Goal: Find specific page/section: Find specific page/section

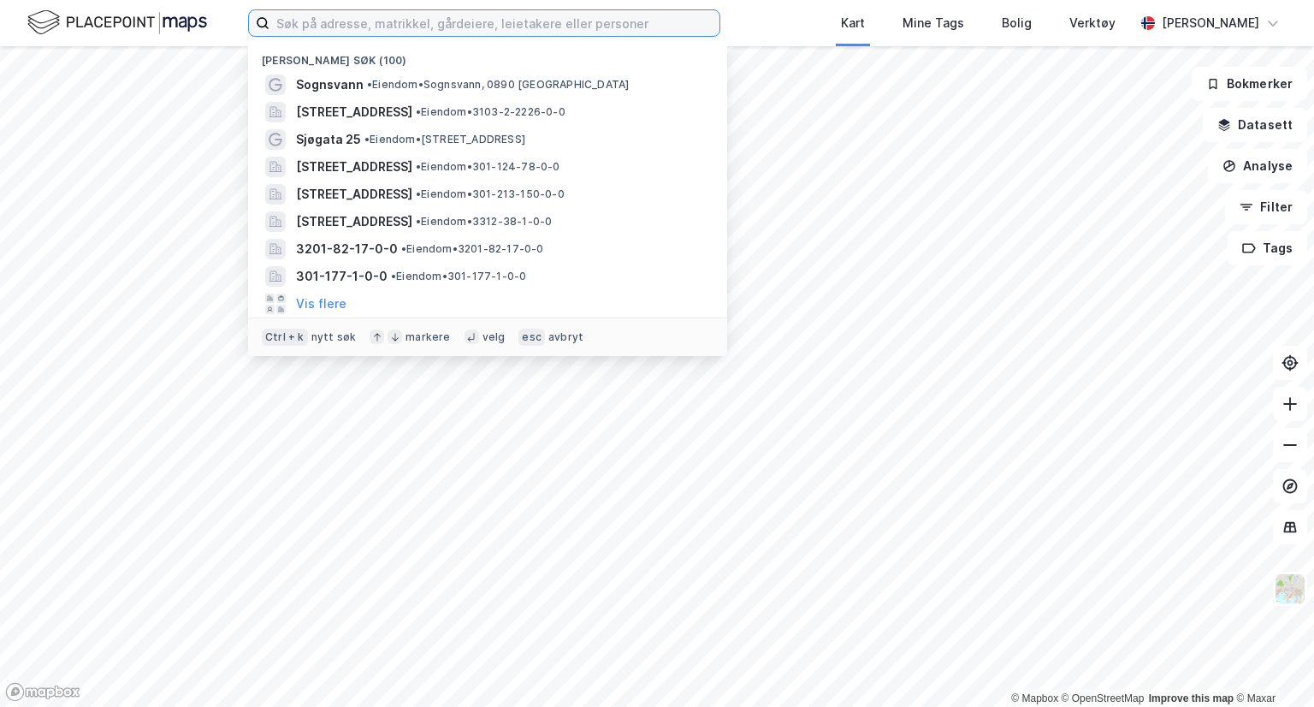
click at [486, 24] on input at bounding box center [494, 23] width 450 height 26
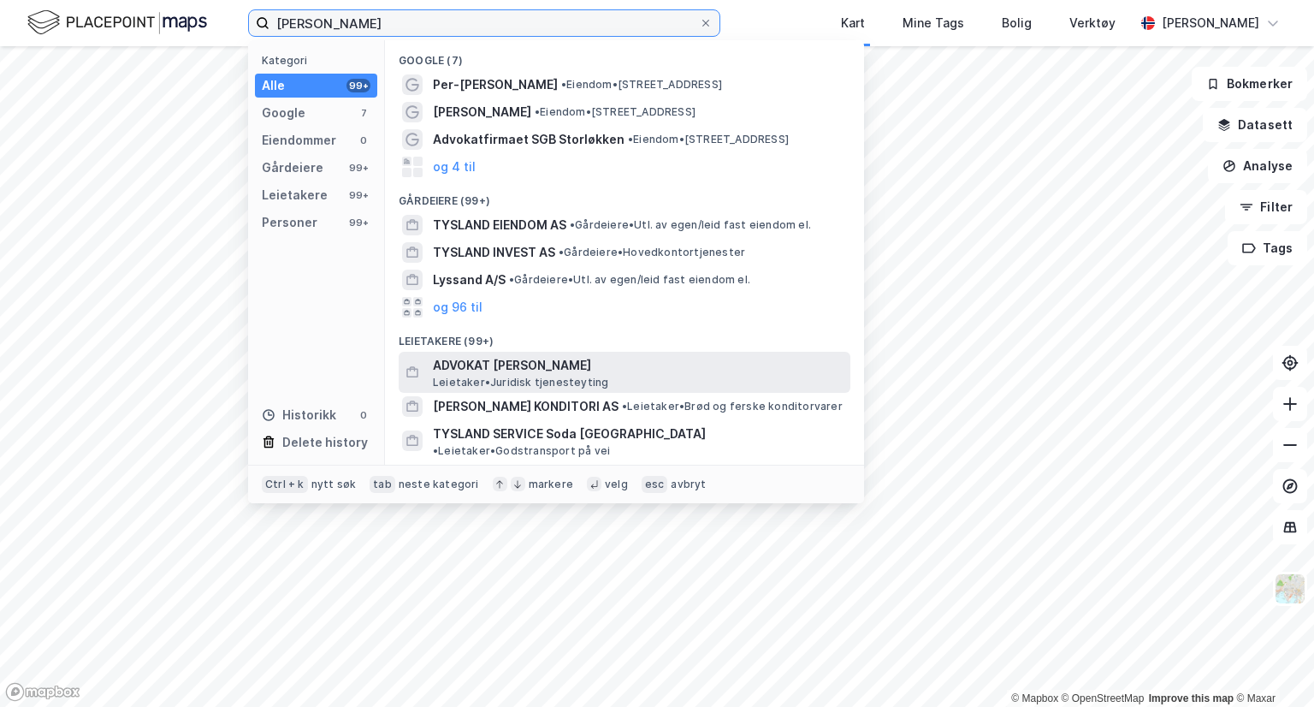
scroll to position [86, 0]
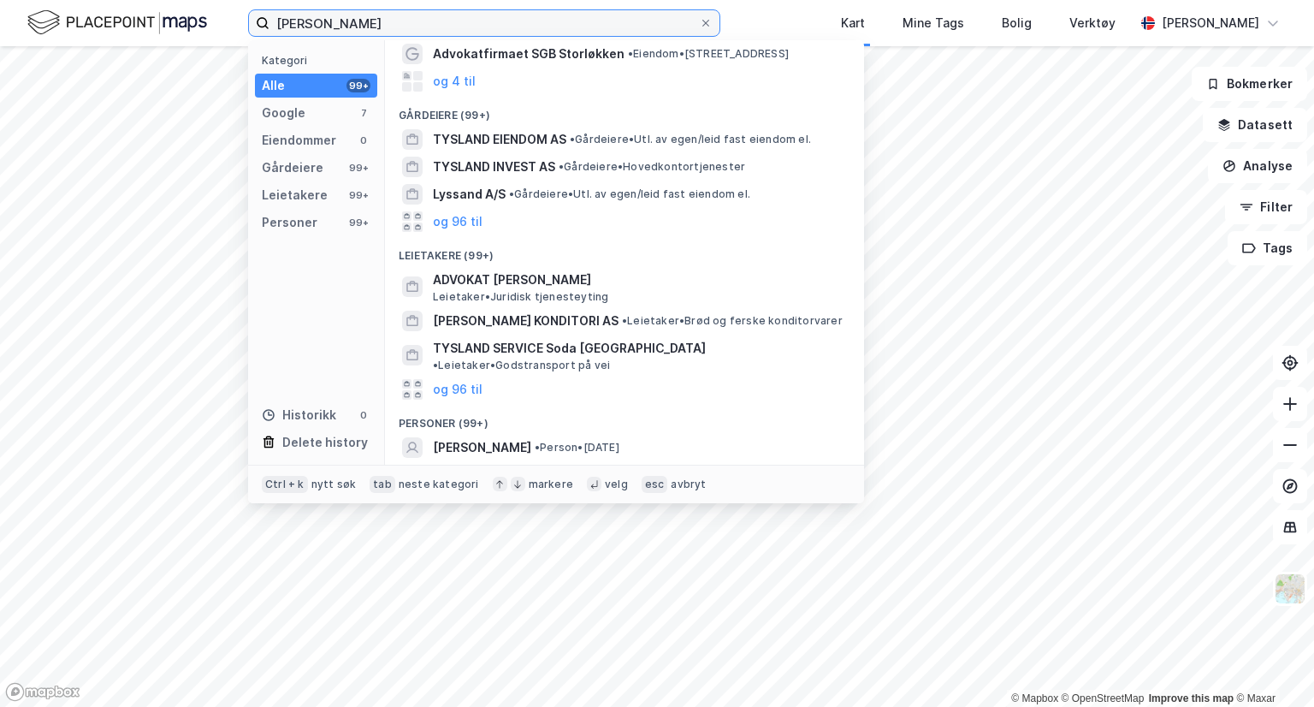
click at [327, 32] on input "[PERSON_NAME]" at bounding box center [483, 23] width 429 height 26
click at [327, 32] on input "sverre tysland" at bounding box center [483, 23] width 429 height 26
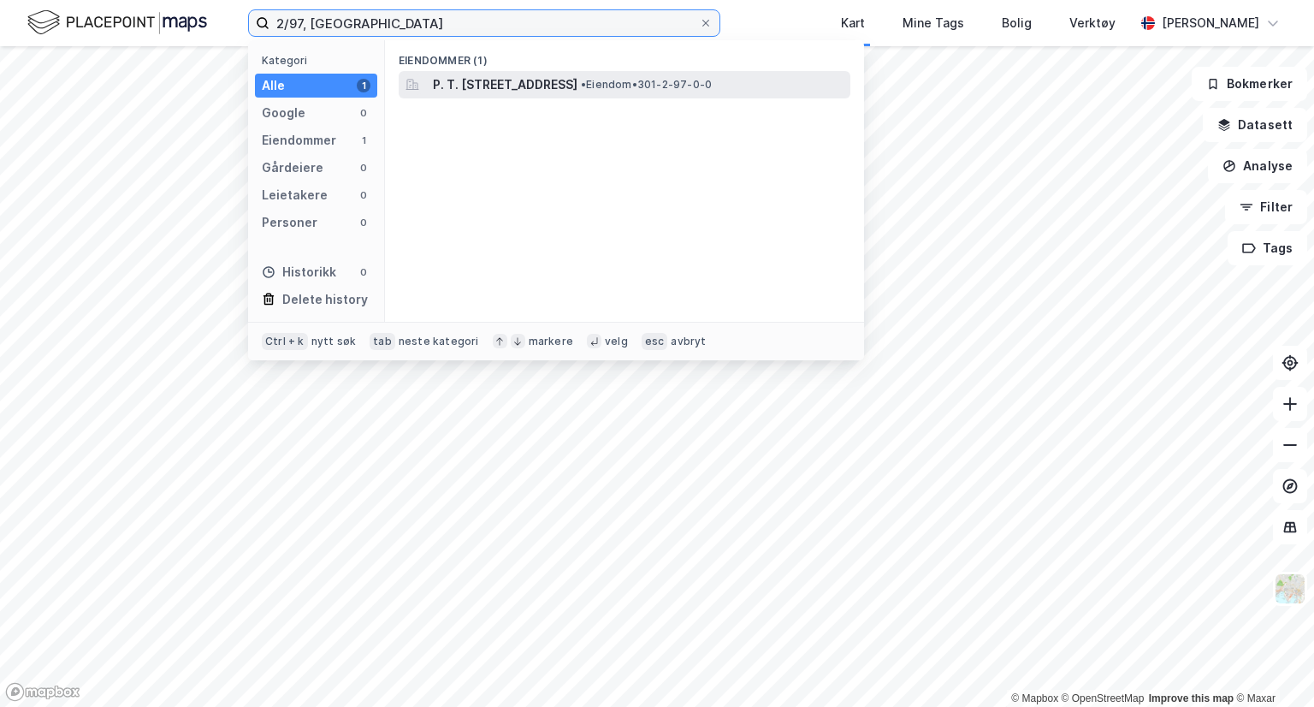
type input "2/97, oslo"
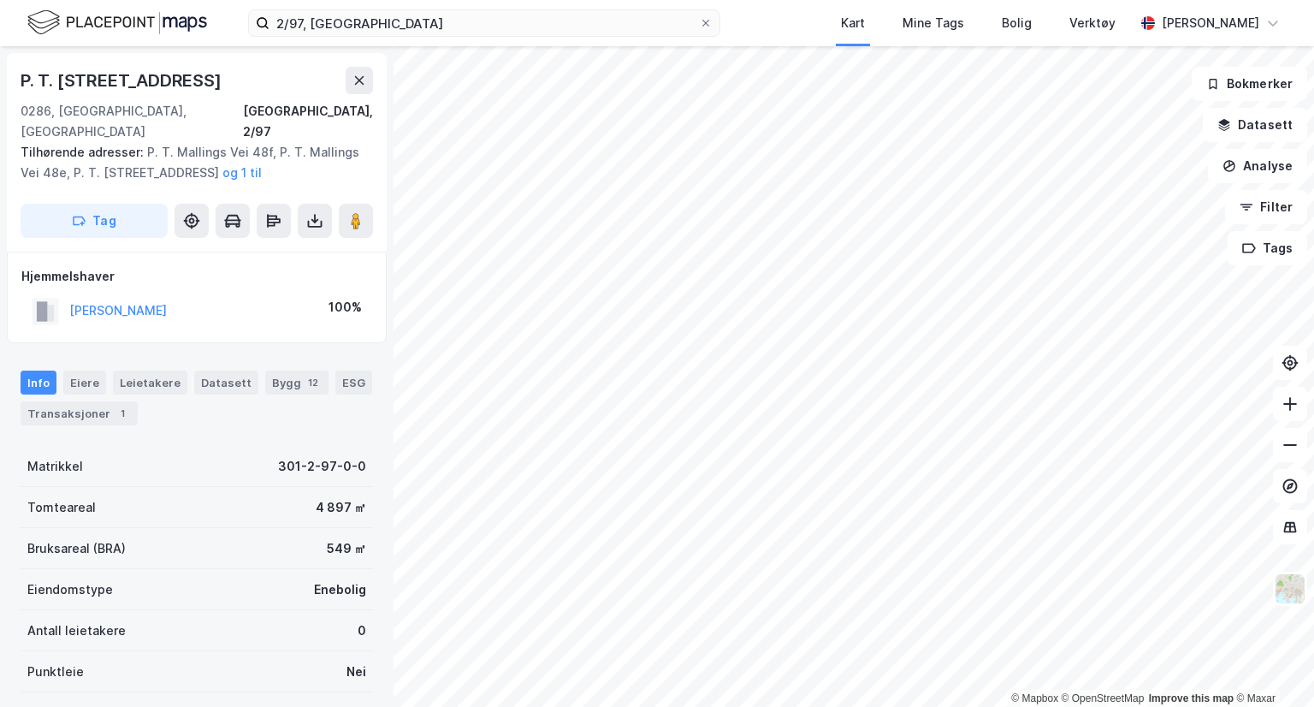
click at [784, 16] on div "2/97, oslo Kart Mine Tags Bolig Verktøy Tonje Rismo" at bounding box center [657, 23] width 1314 height 46
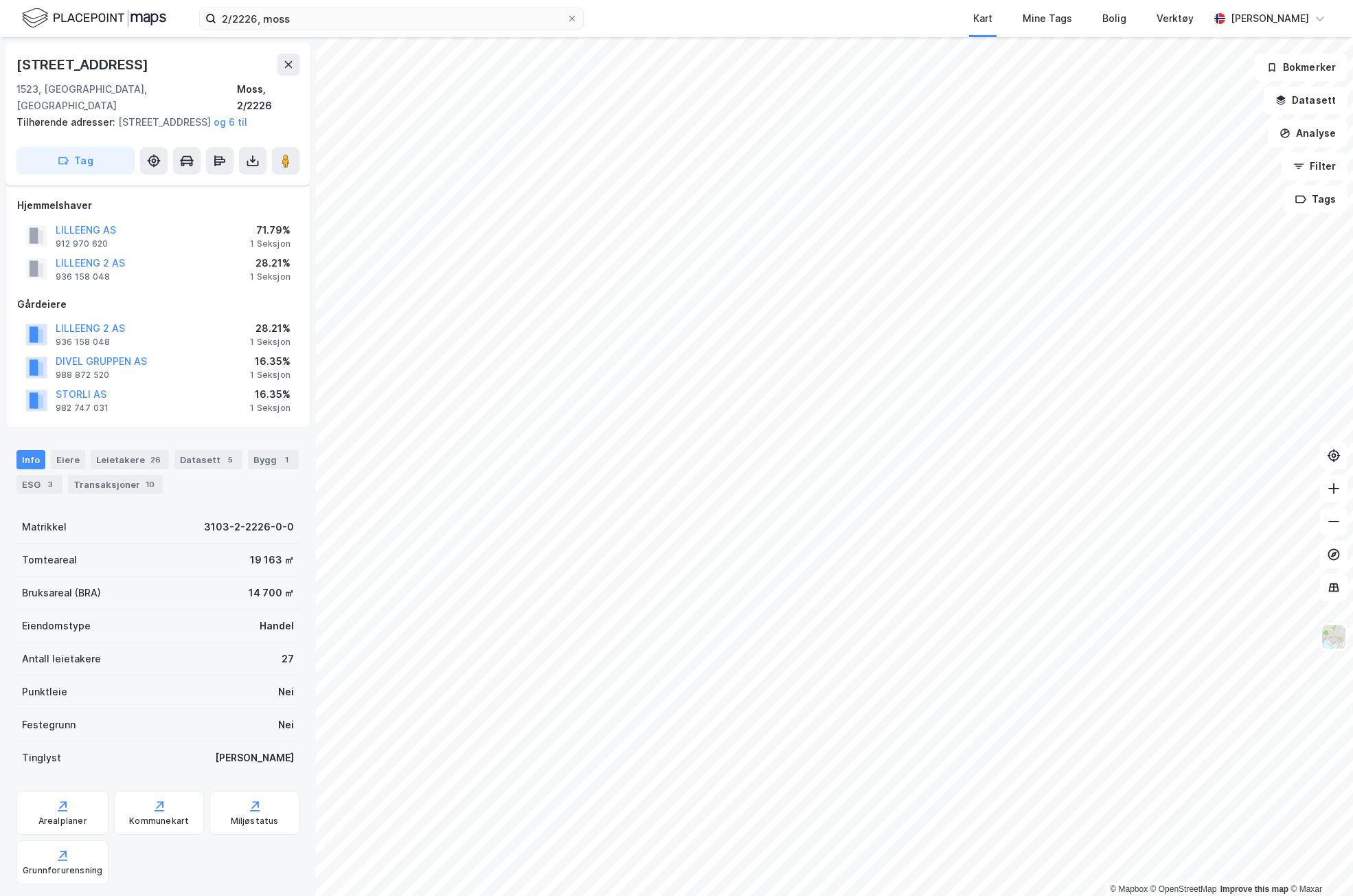
scroll to position [230, 0]
